Goal: Obtain resource: Download file/media

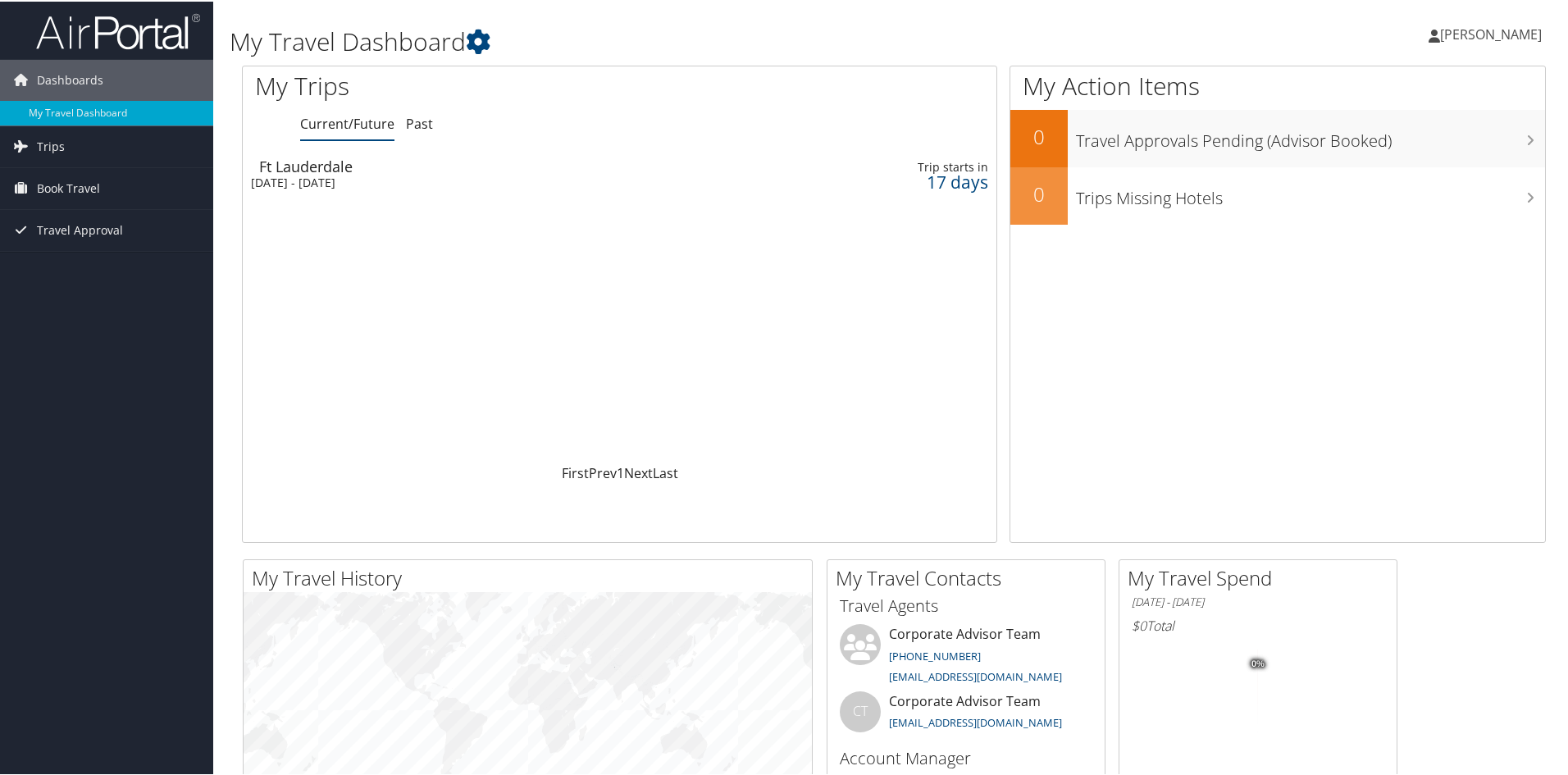
click at [334, 165] on div "Ft Lauderdale" at bounding box center [490, 165] width 462 height 15
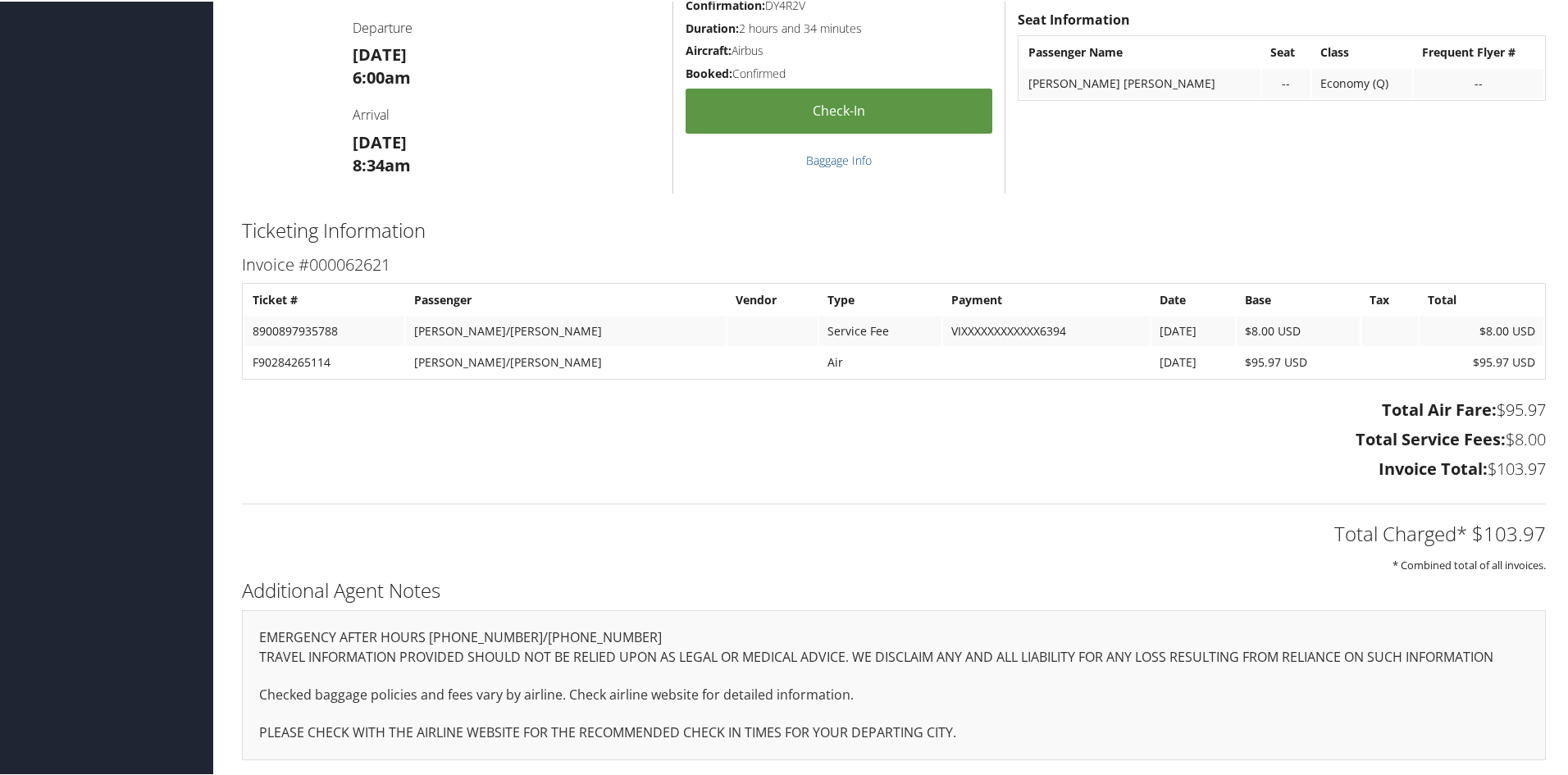
scroll to position [328, 0]
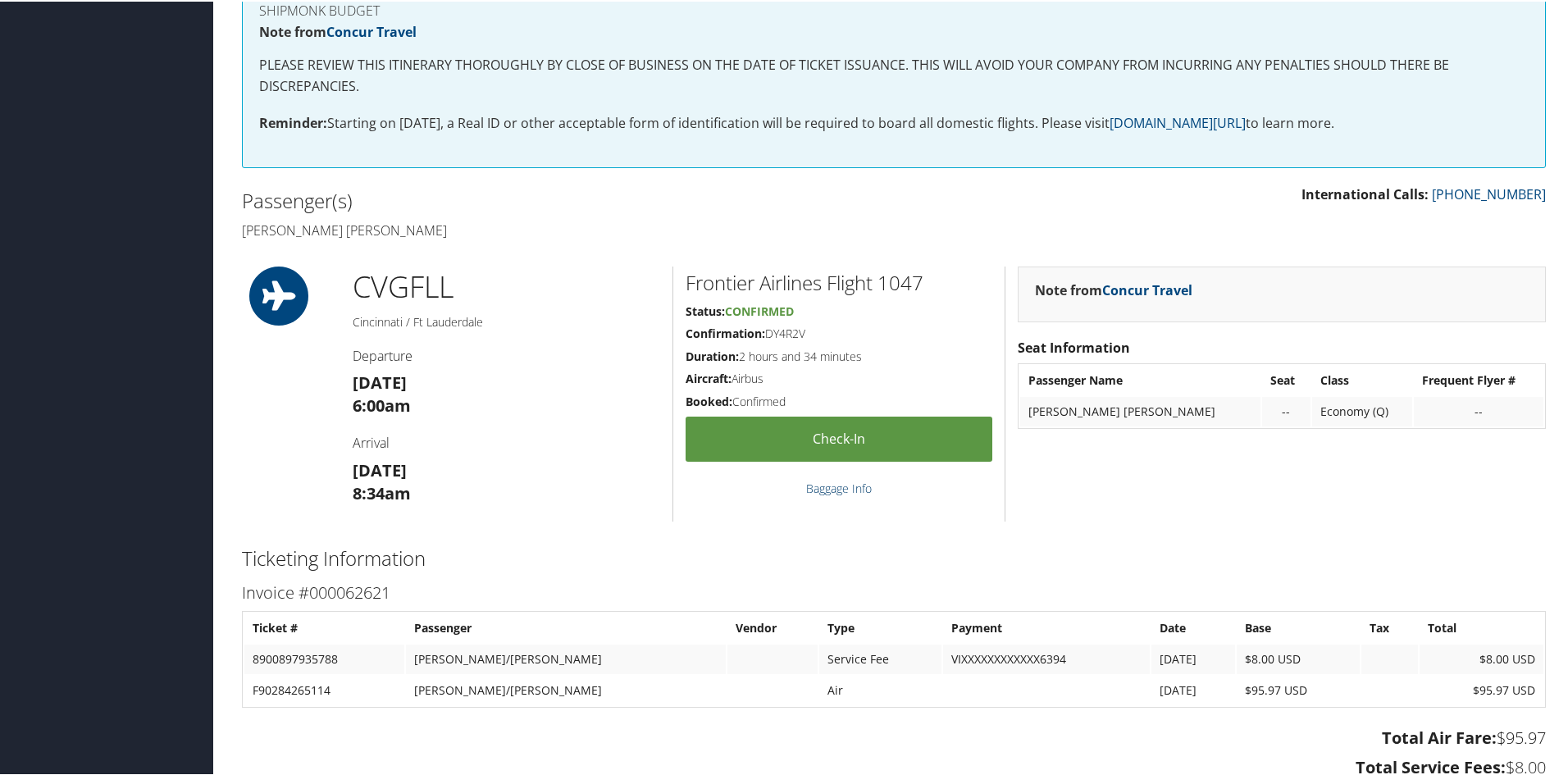
click at [824, 489] on link "Baggage Info" at bounding box center [839, 487] width 65 height 16
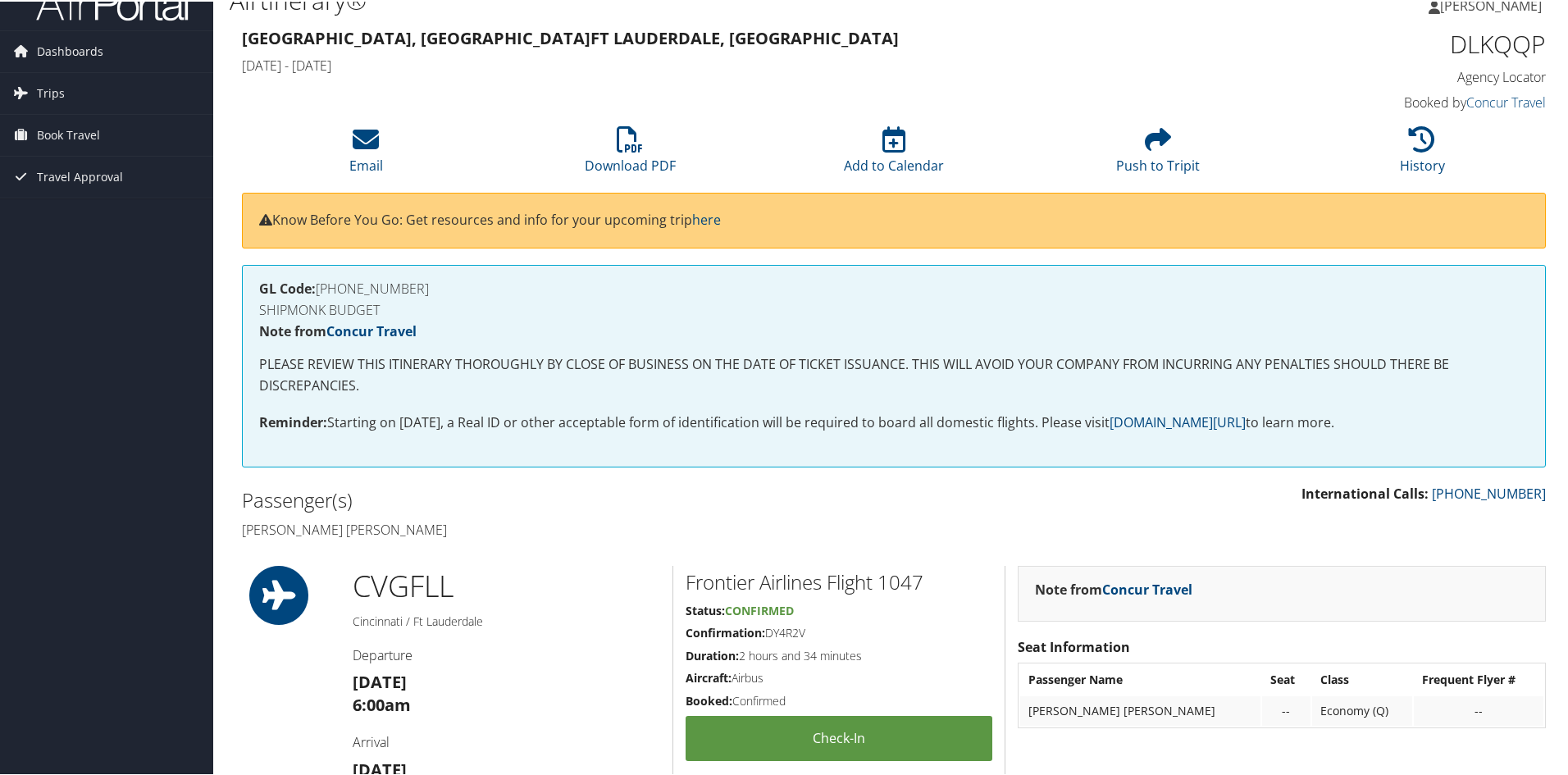
scroll to position [0, 0]
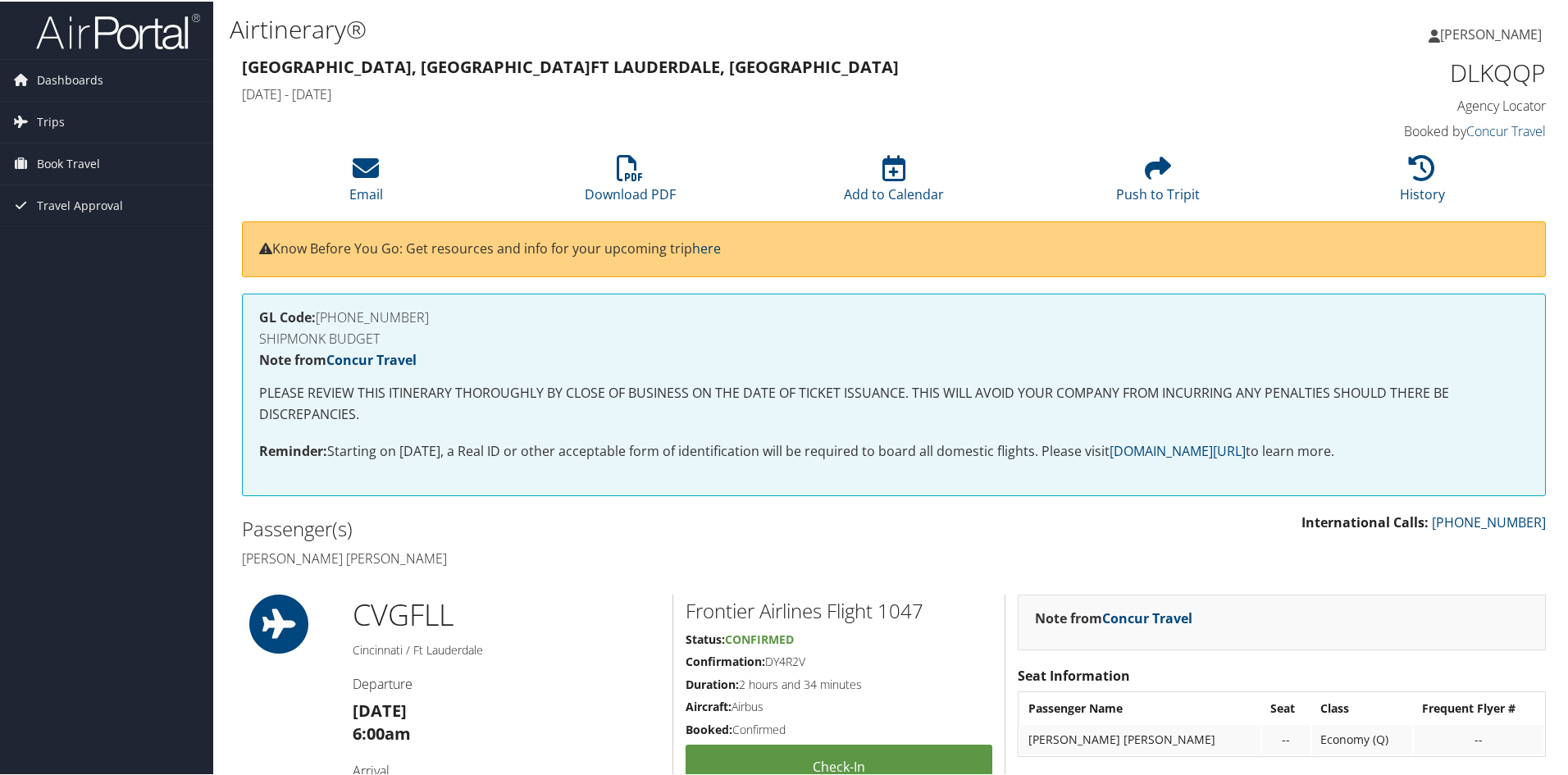
click at [716, 249] on link "here" at bounding box center [706, 247] width 29 height 18
click at [713, 160] on li "Download PDF" at bounding box center [630, 178] width 264 height 66
